Goal: Browse casually

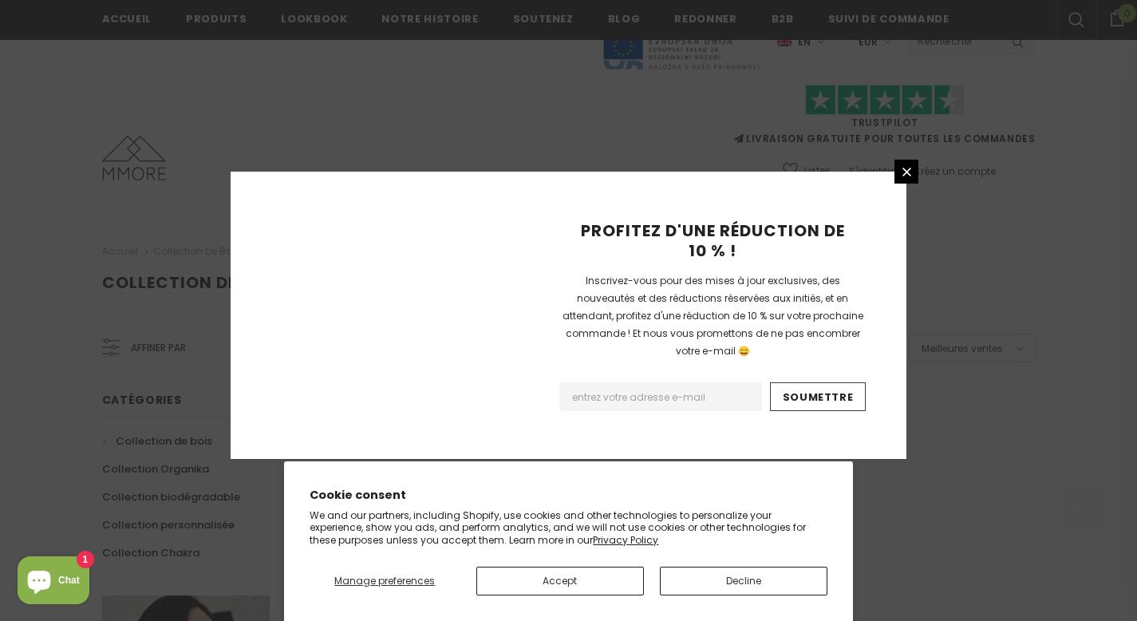
scroll to position [1053, 0]
